Goal: Use online tool/utility: Use online tool/utility

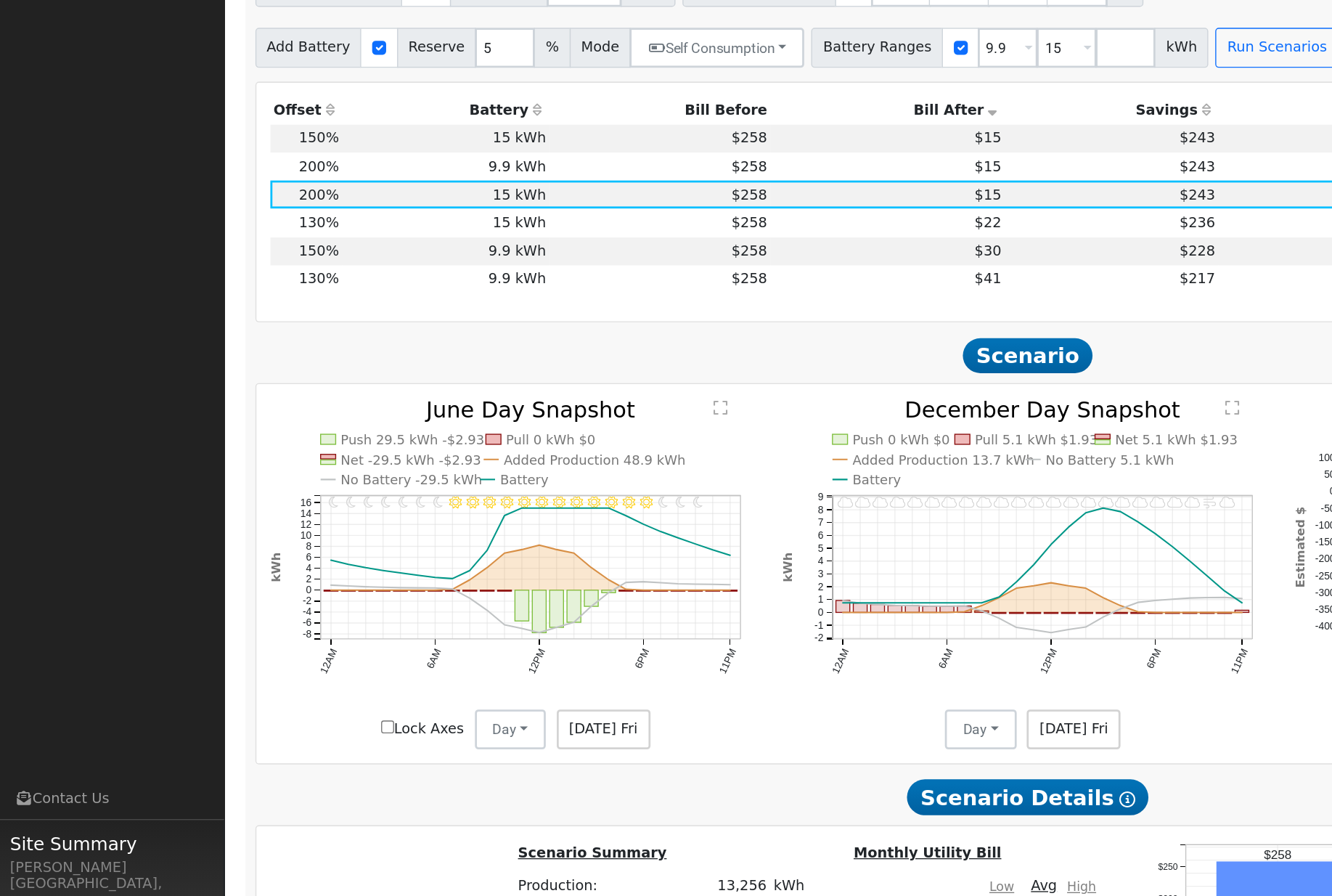
scroll to position [1407, 0]
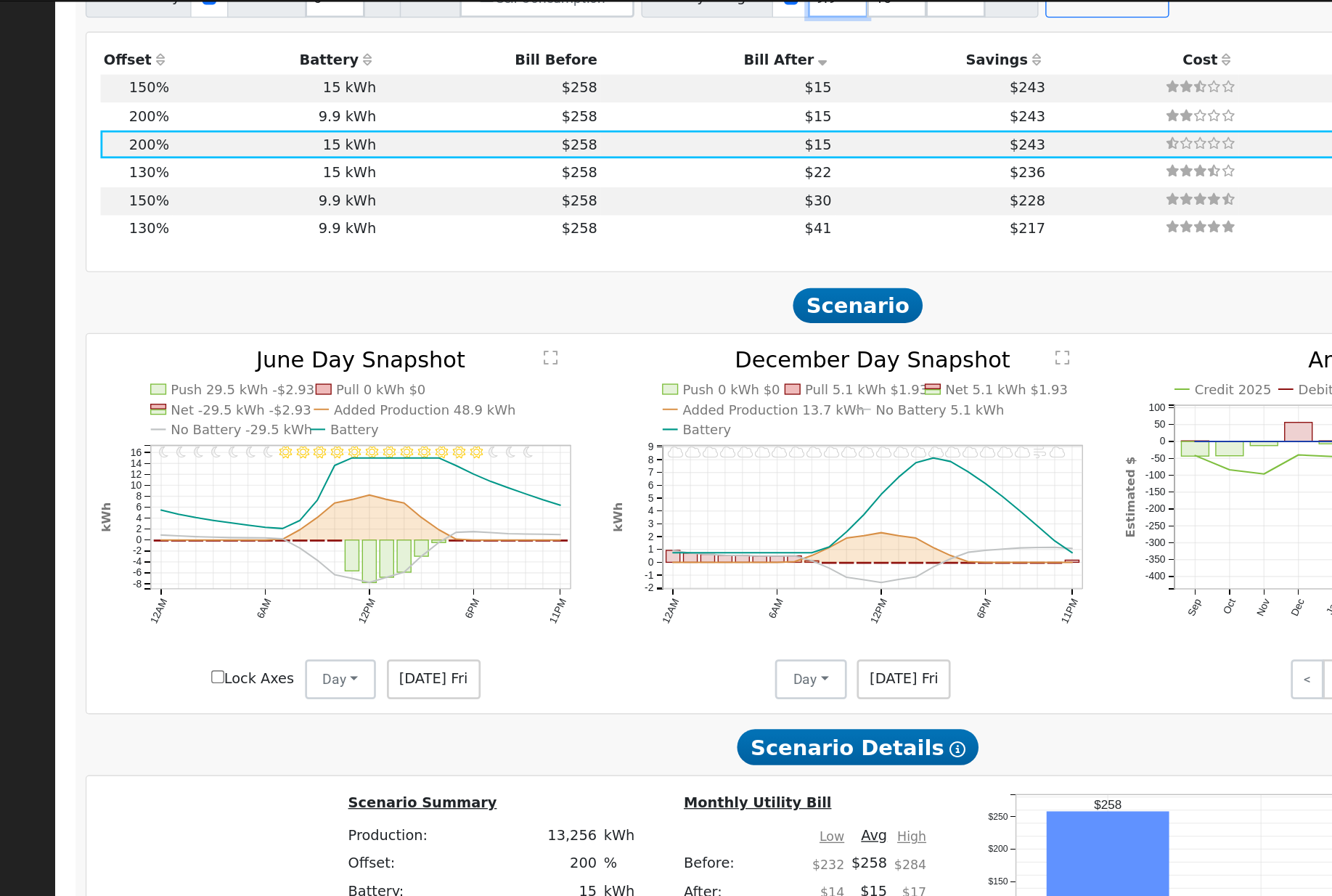
click at [711, 48] on input "9.9" at bounding box center [733, 34] width 43 height 29
type input "15"
type input "200"
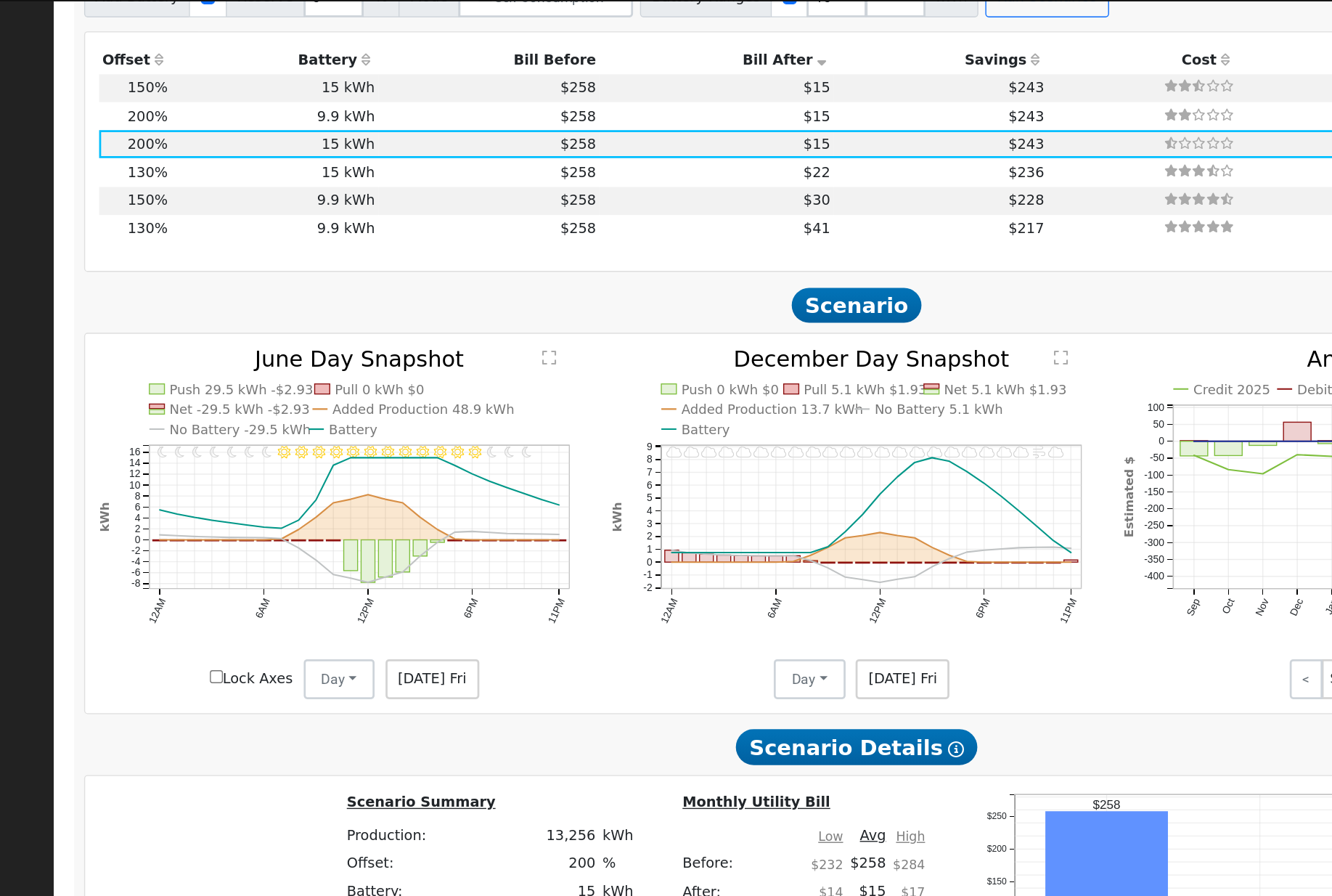
type input "200"
click at [841, 48] on button "Run Scenarios" at bounding box center [886, 34] width 89 height 29
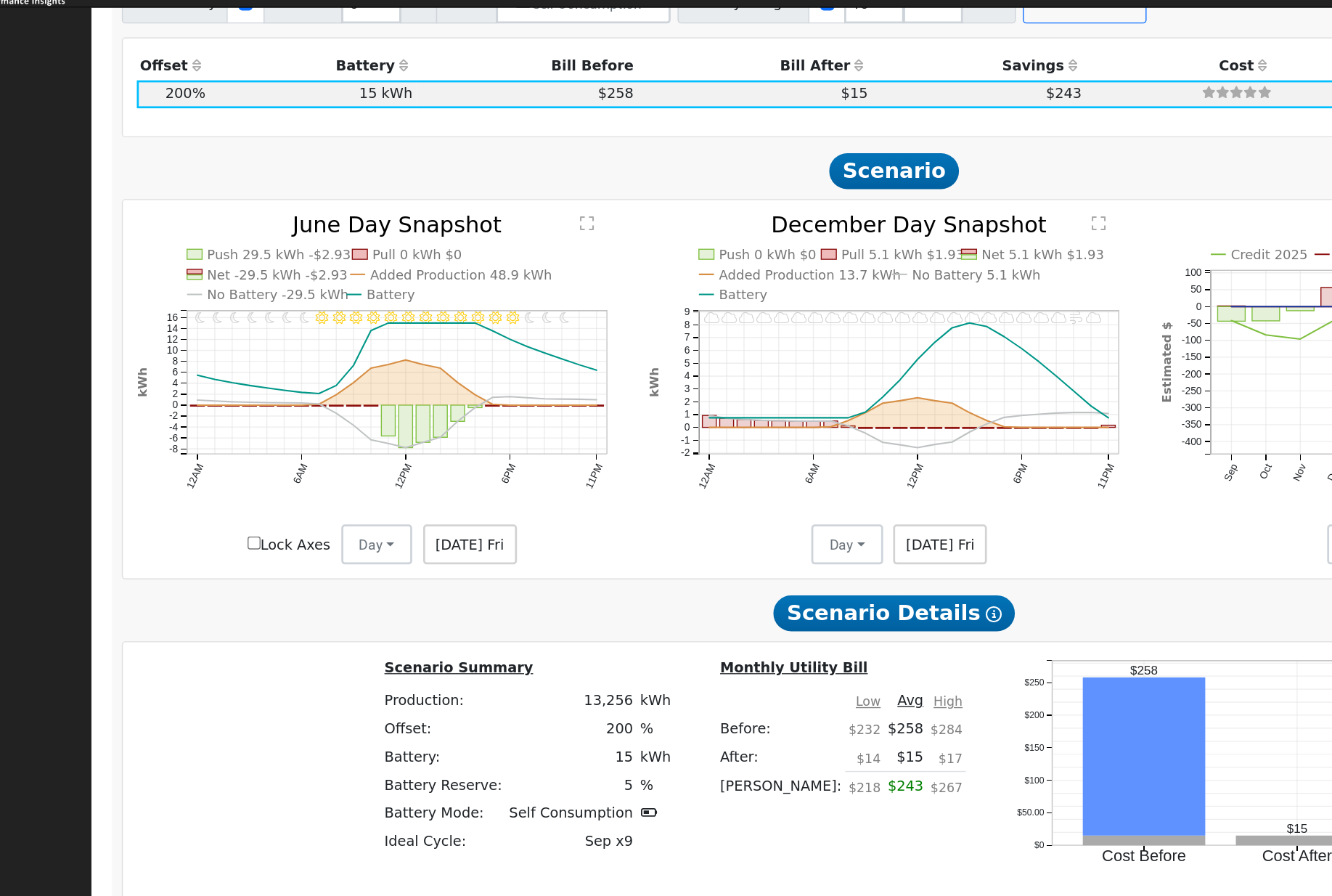
click at [278, 436] on label "Lock Axes" at bounding box center [308, 428] width 60 height 15
click at [278, 432] on input "Lock Axes" at bounding box center [282, 426] width 10 height 10
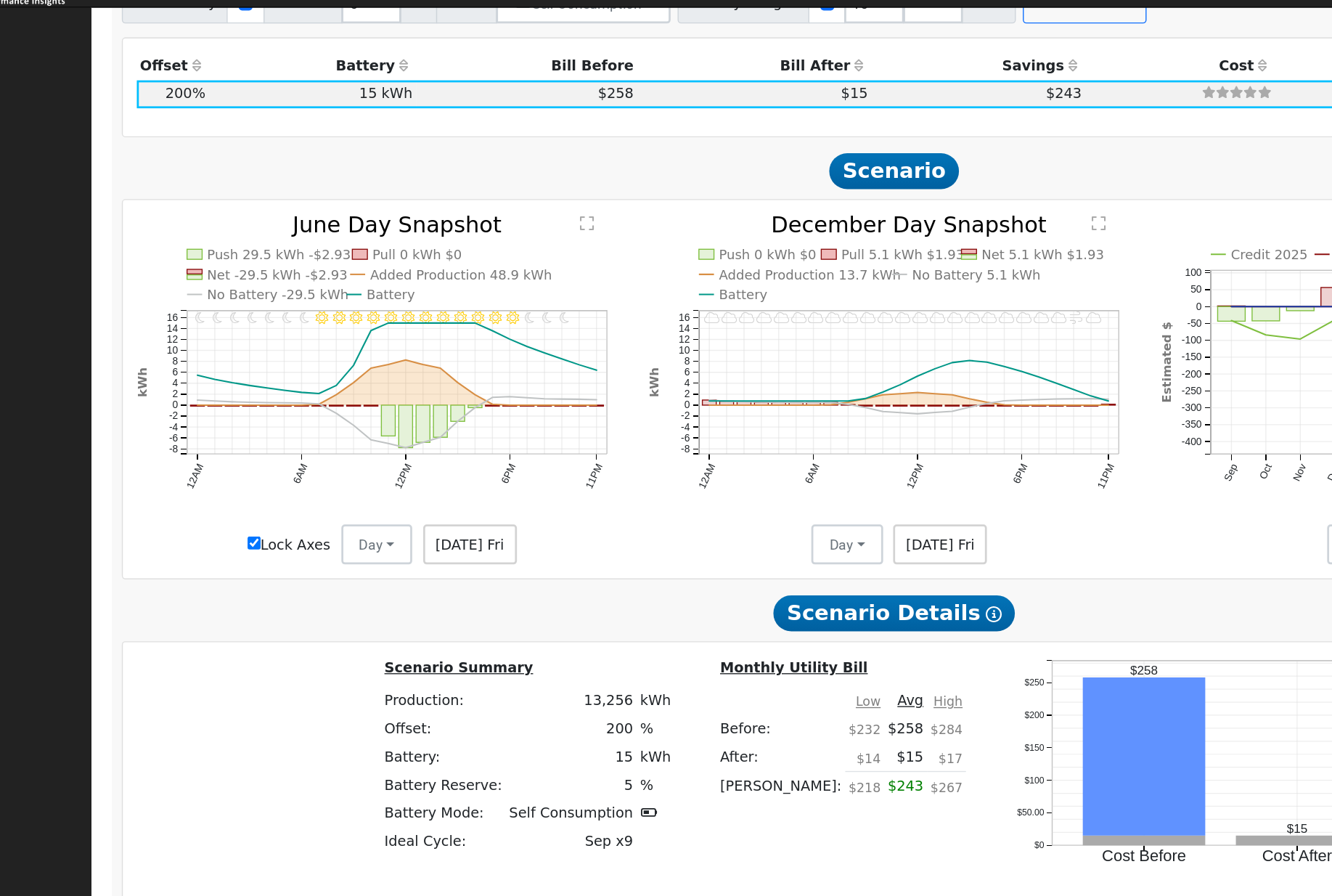
click at [278, 432] on input "Lock Axes" at bounding box center [282, 426] width 10 height 10
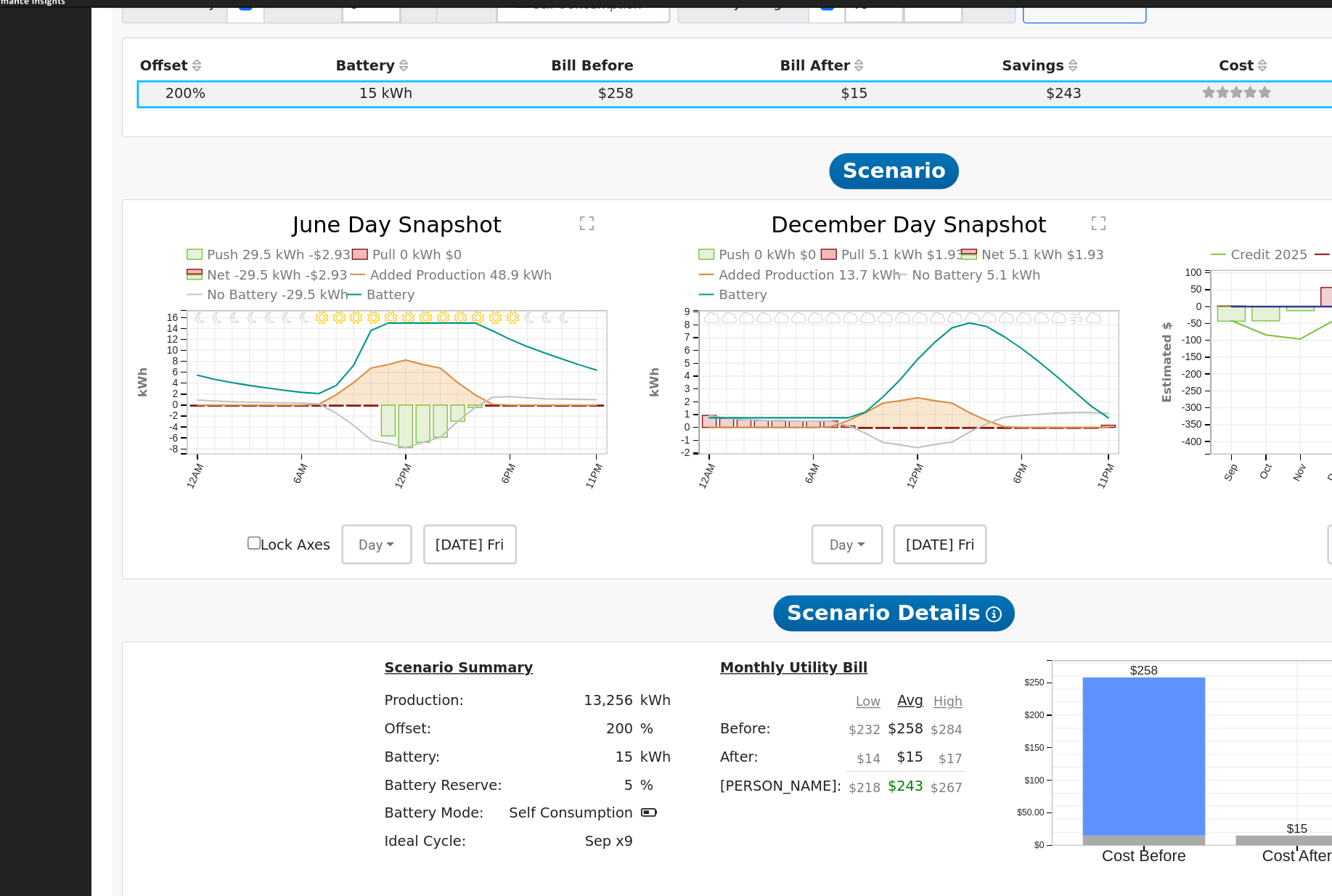
click at [278, 436] on label "Lock Axes" at bounding box center [308, 428] width 60 height 15
click at [278, 432] on input "Lock Axes" at bounding box center [282, 426] width 10 height 10
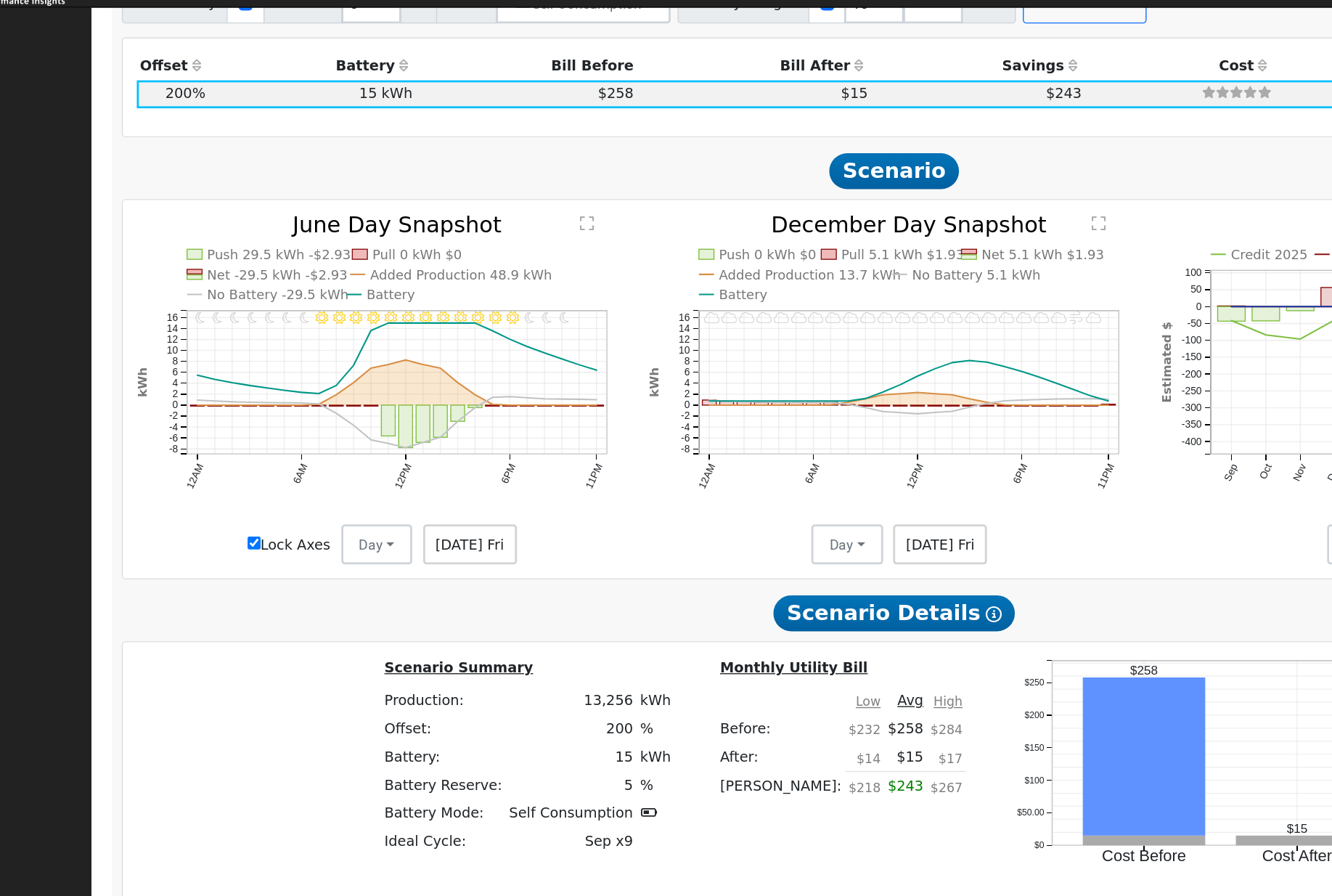
click at [278, 436] on label "Lock Axes" at bounding box center [308, 428] width 60 height 15
click at [278, 432] on input "Lock Axes" at bounding box center [282, 426] width 10 height 10
checkbox input "false"
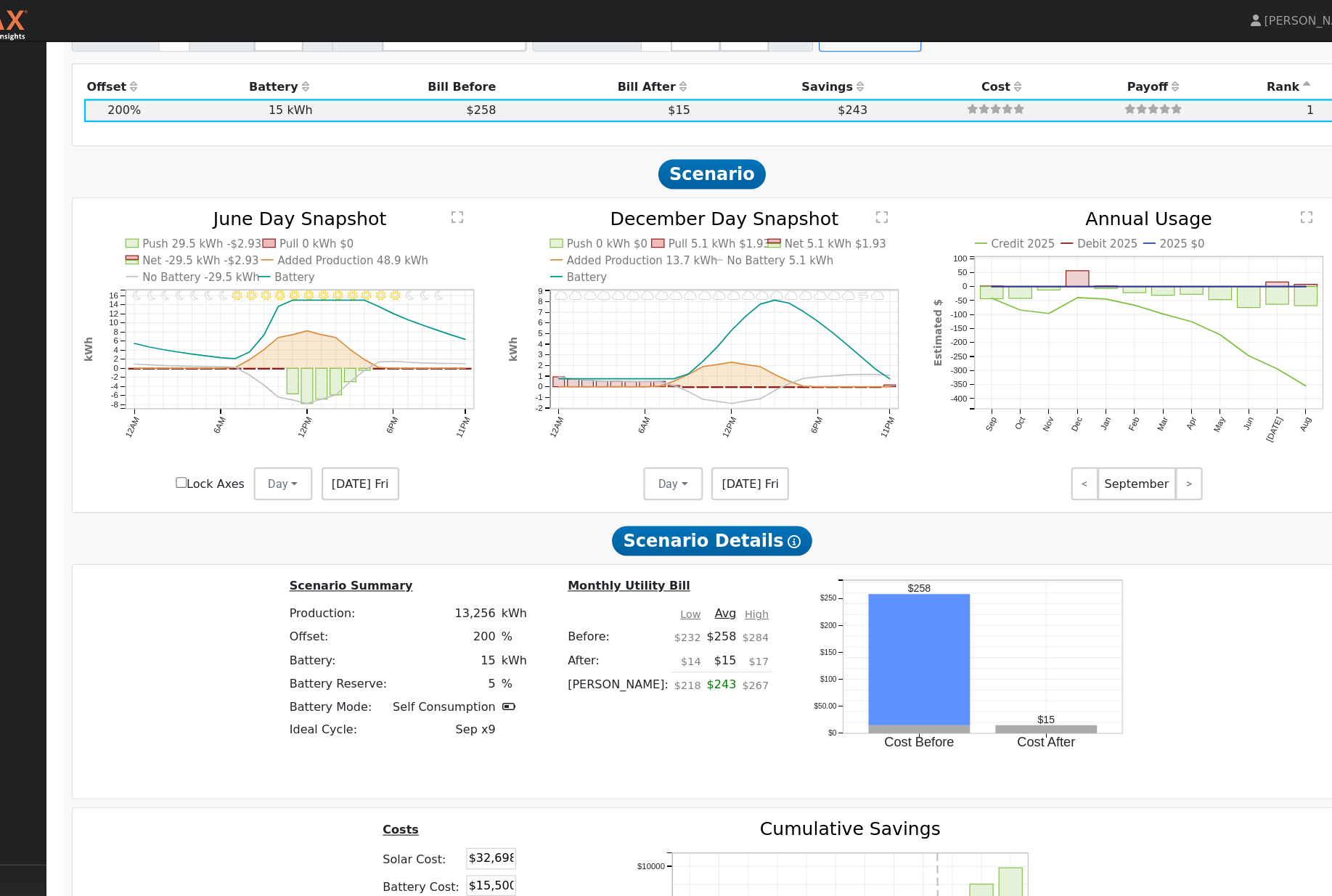
scroll to position [1363, 0]
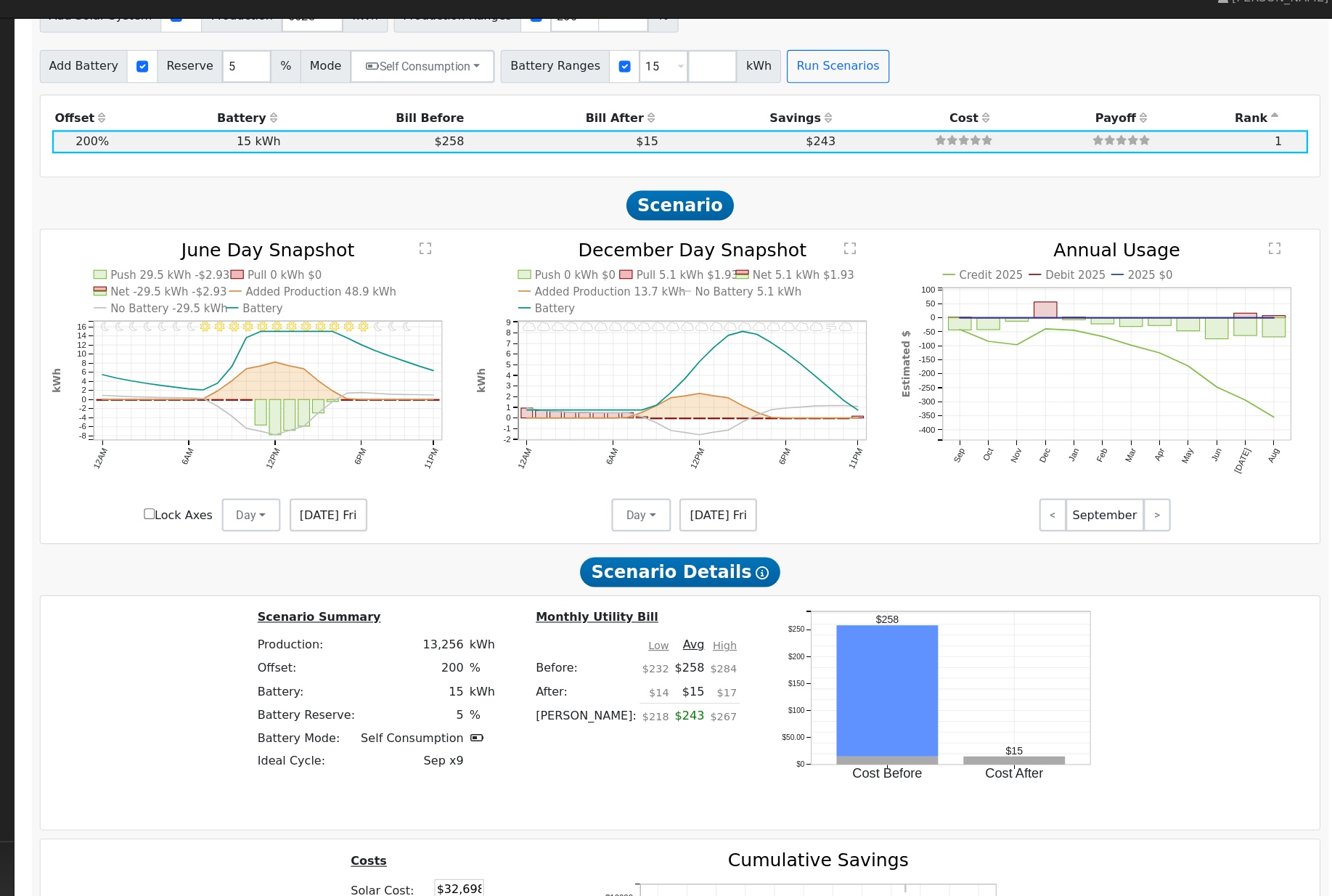
click at [709, 834] on icon "2025 2026 2027 2028 2029 2030 2031 2032 2033 2034 2035 2036 -$30000 -$20000 -$1…" at bounding box center [857, 886] width 363 height 237
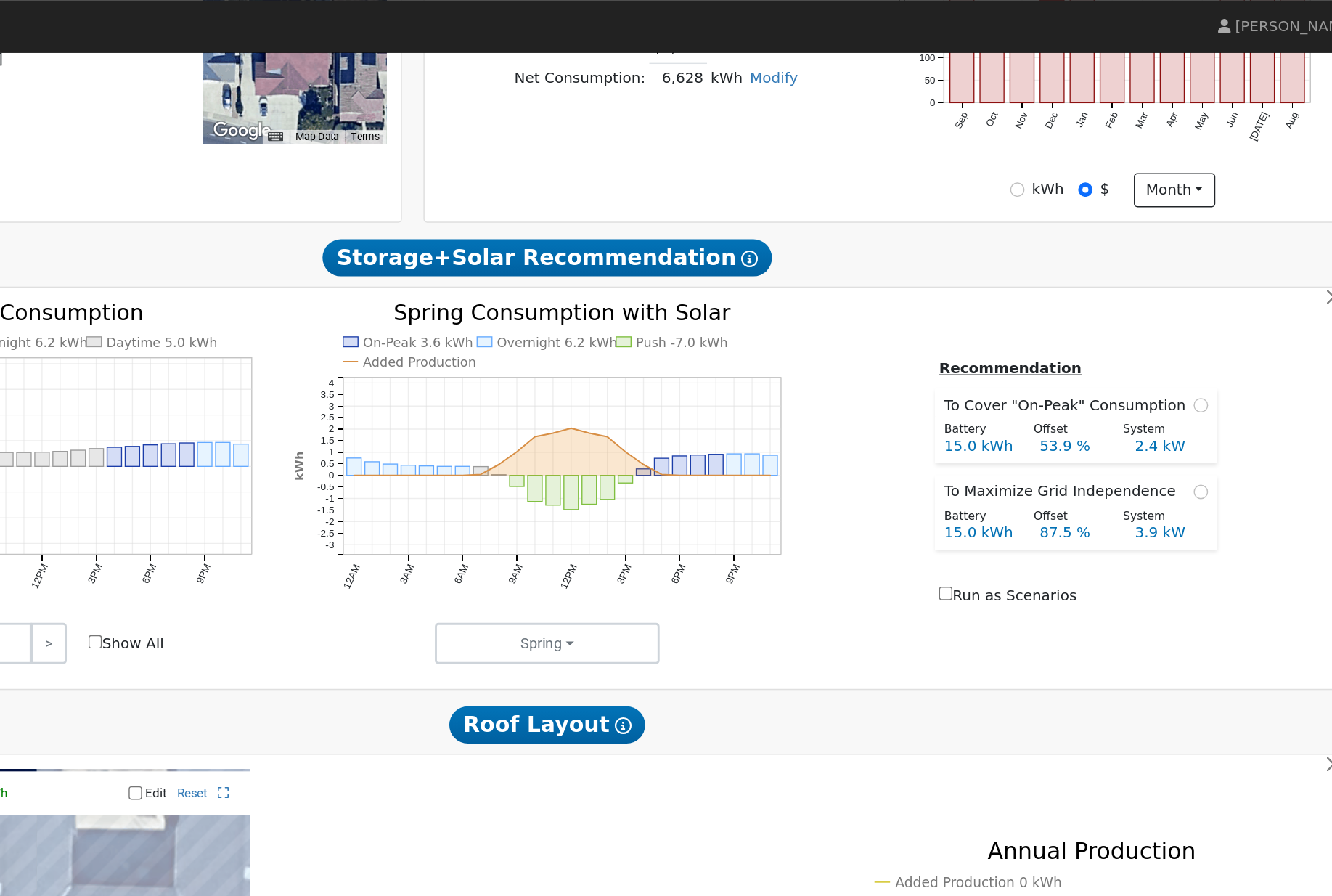
scroll to position [414, 0]
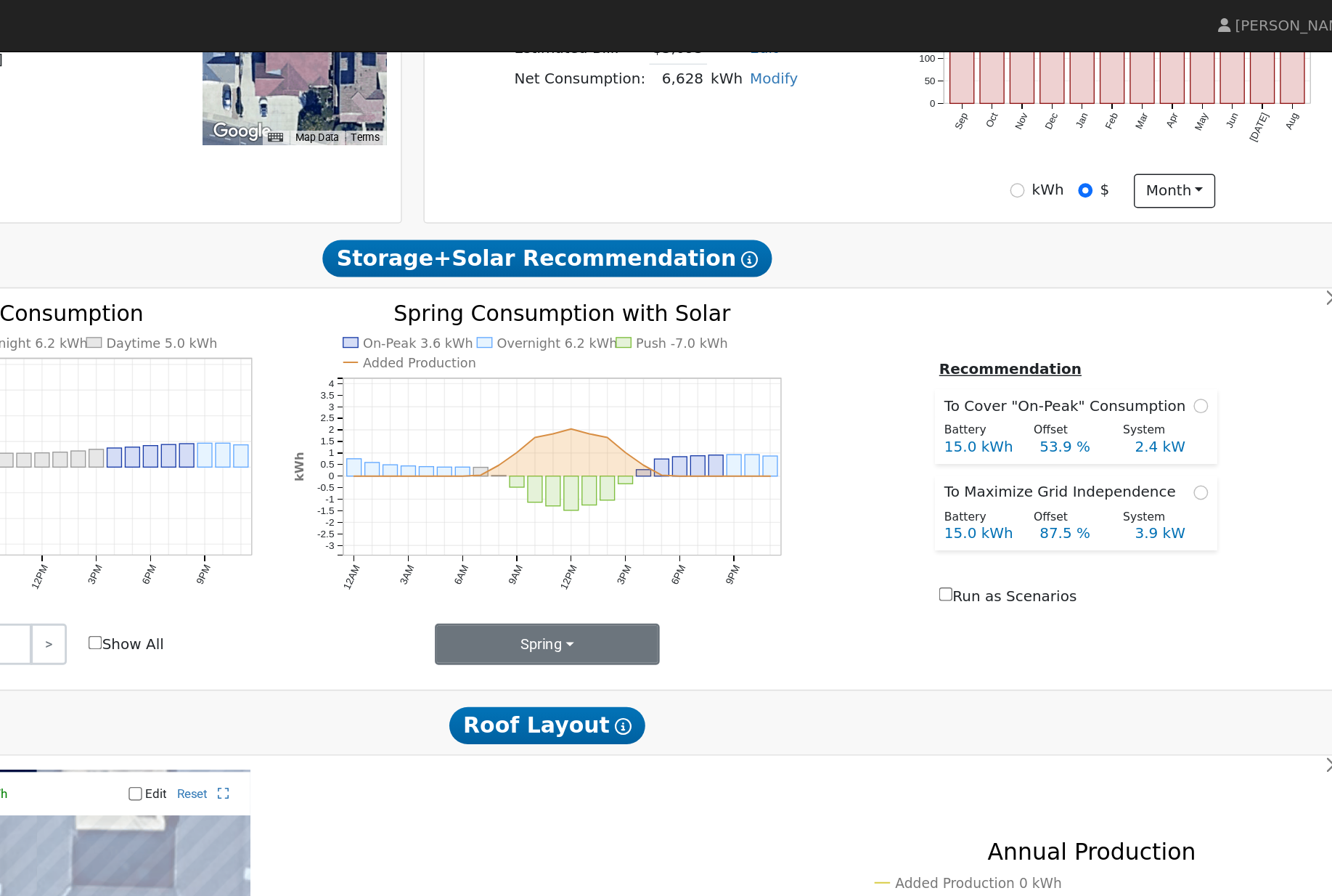
click at [669, 468] on button "Spring" at bounding box center [748, 453] width 159 height 29
click at [670, 536] on link "Months" at bounding box center [721, 527] width 101 height 21
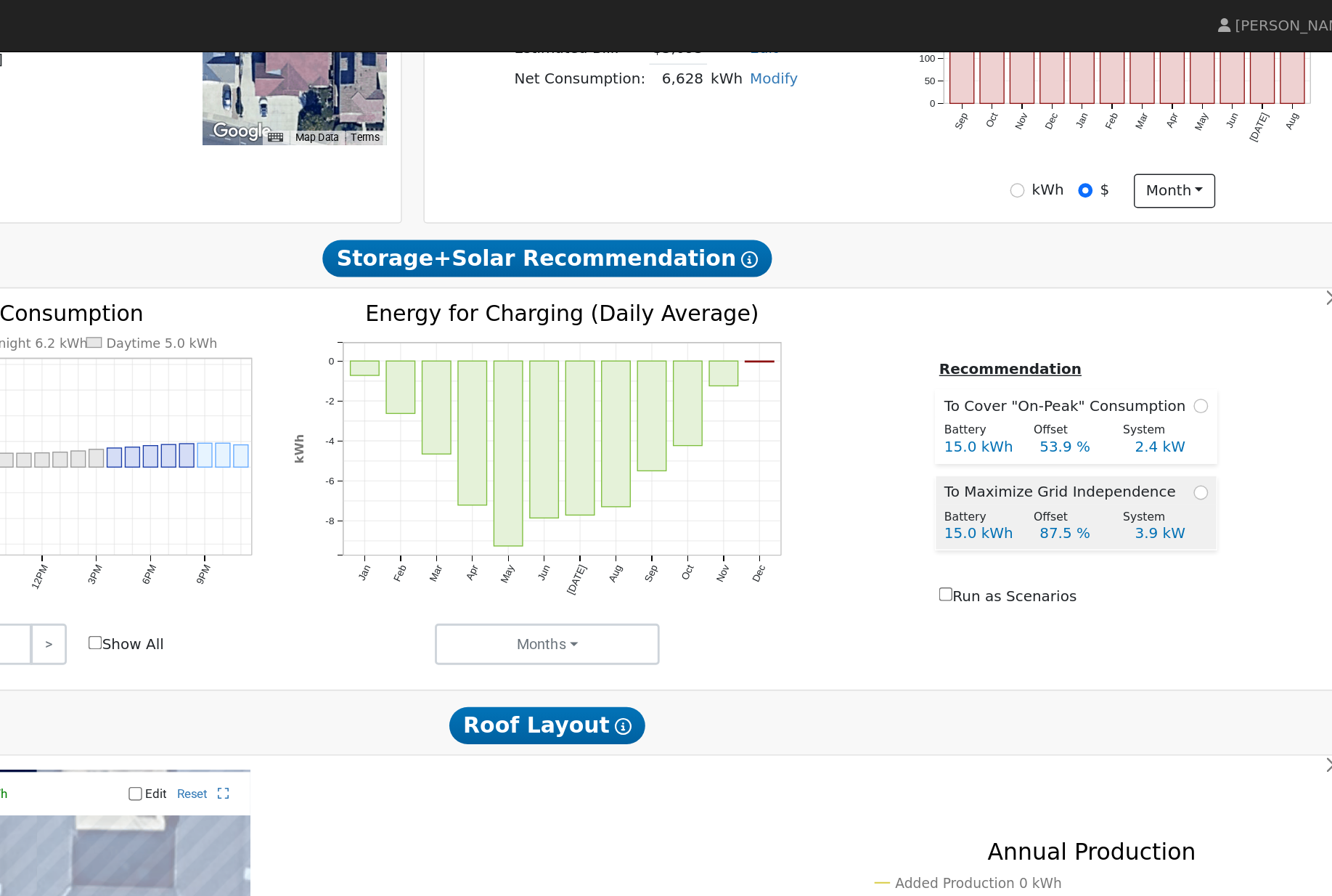
click at [1203, 352] on input "radio" at bounding box center [1208, 347] width 10 height 10
radio input "true"
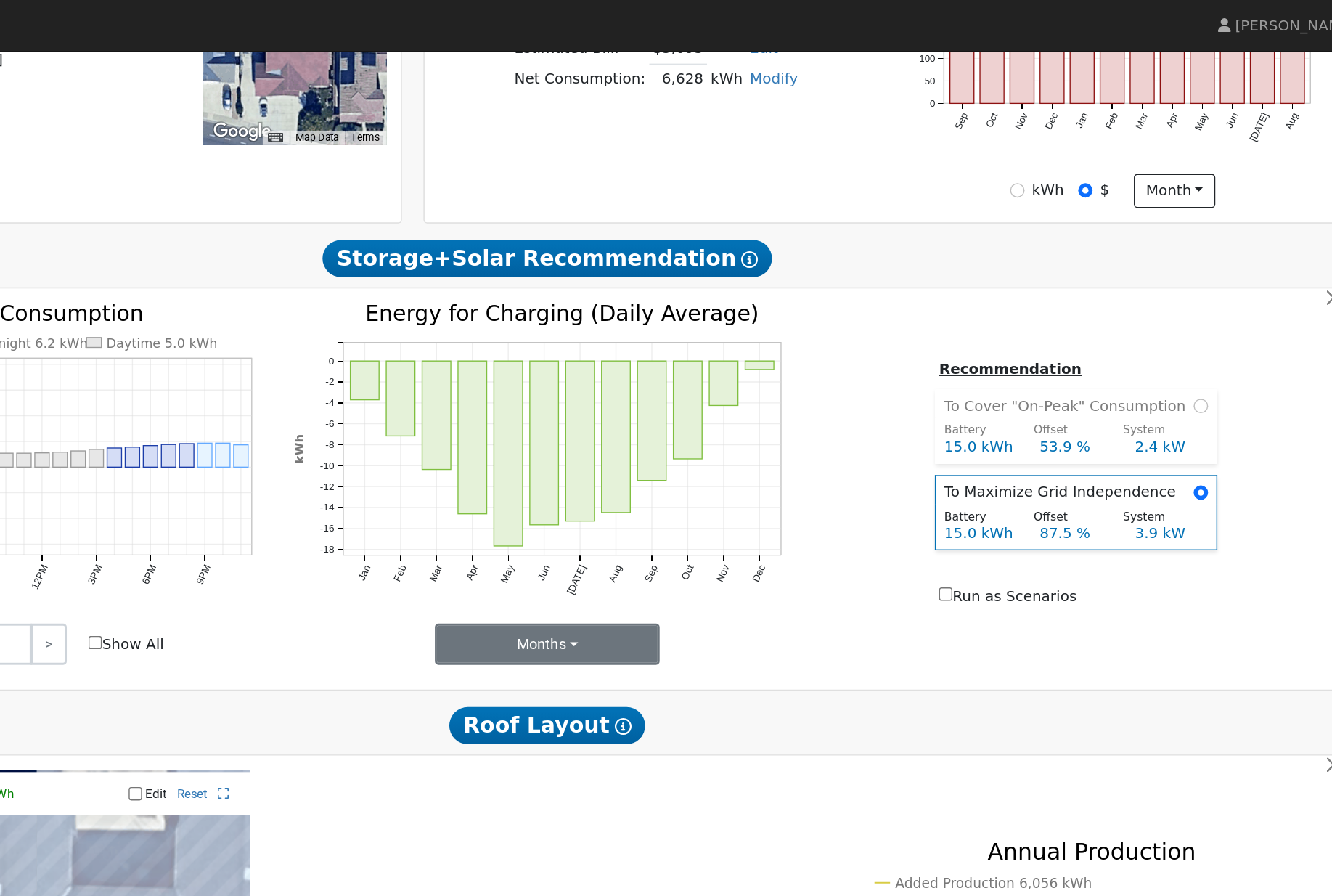
click at [669, 468] on button "Months" at bounding box center [748, 453] width 159 height 29
click at [670, 517] on link "Seasons" at bounding box center [721, 506] width 101 height 21
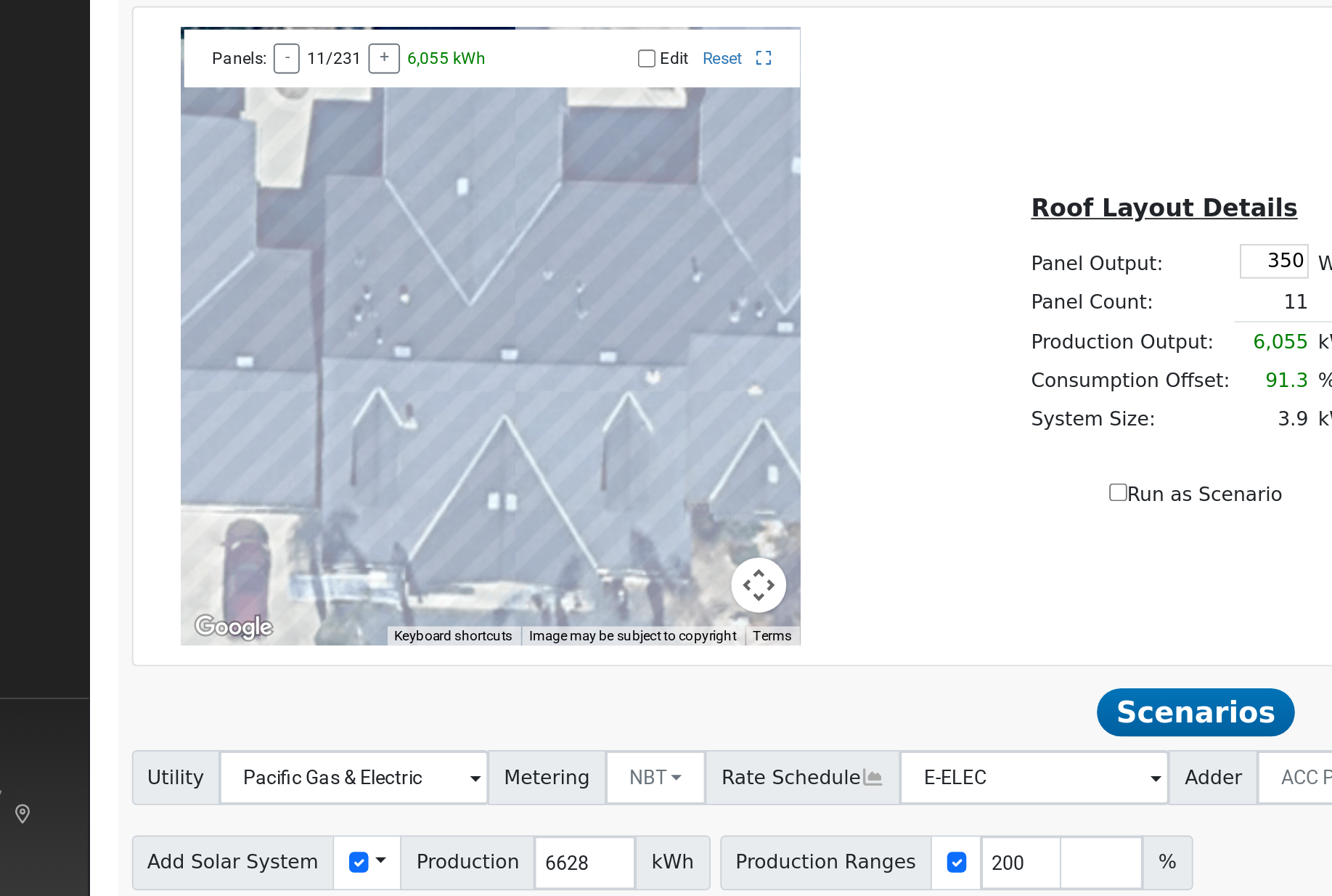
scroll to position [690, 0]
